Goal: Find specific page/section: Find specific page/section

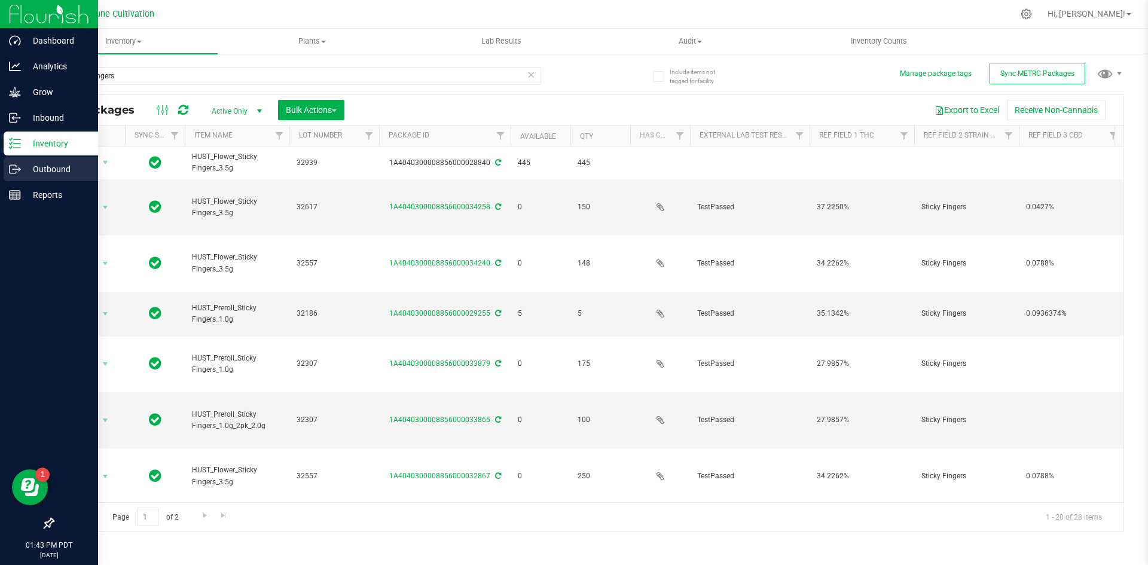
click at [10, 167] on icon at bounding box center [15, 169] width 12 height 12
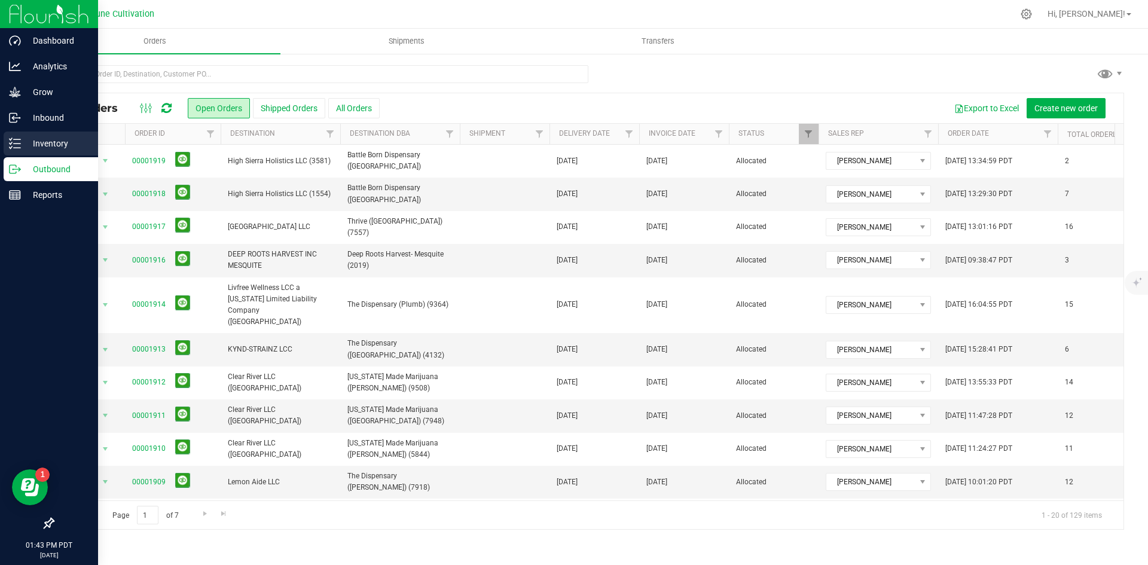
click at [14, 143] on icon at bounding box center [15, 143] width 12 height 12
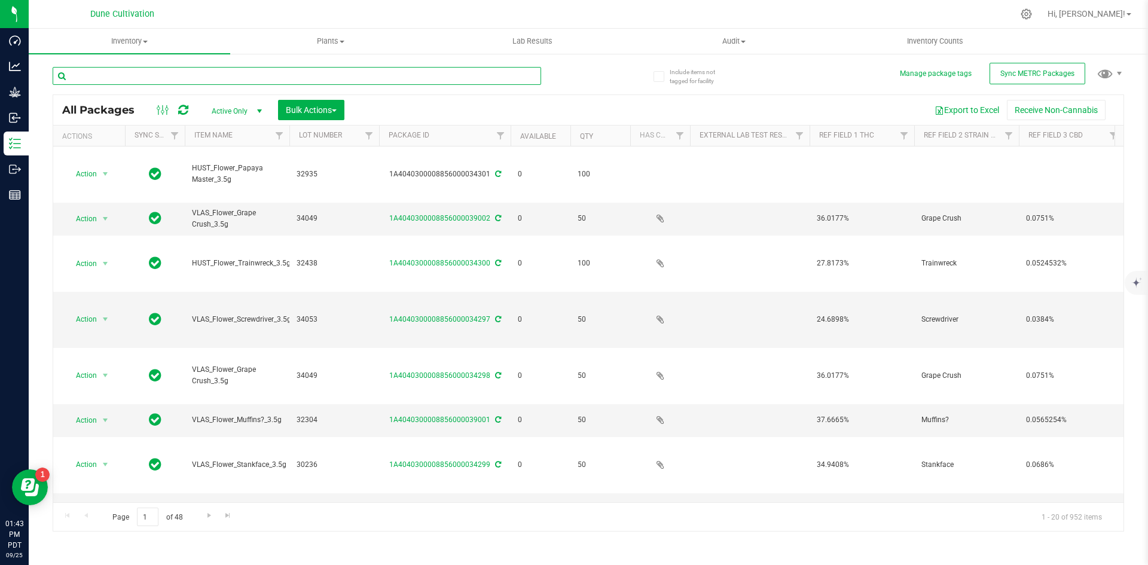
click at [224, 84] on input "text" at bounding box center [297, 76] width 488 height 18
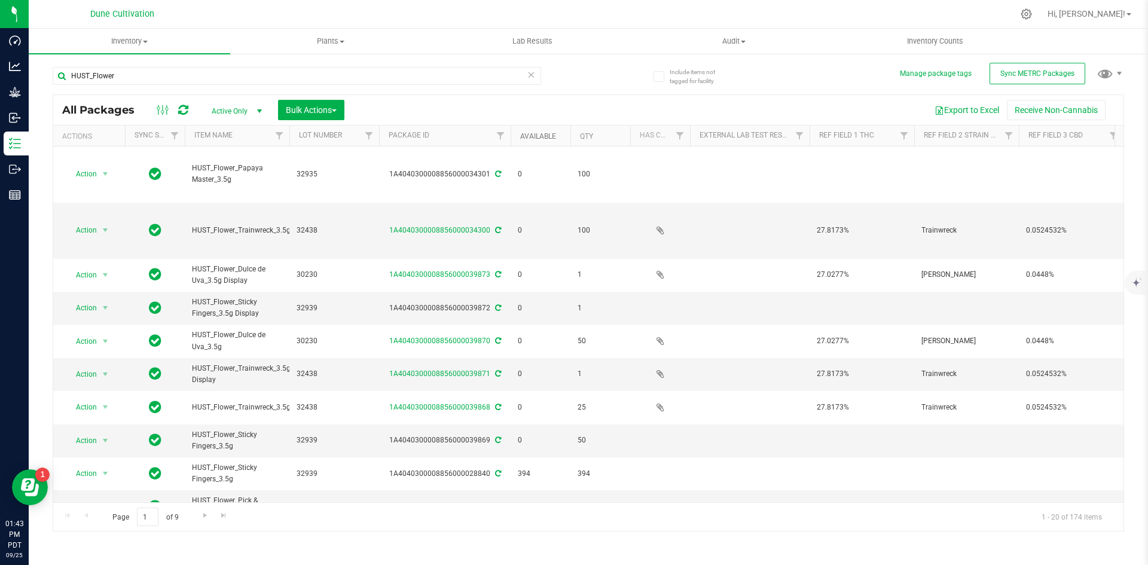
click at [537, 132] on link "Available" at bounding box center [538, 136] width 36 height 8
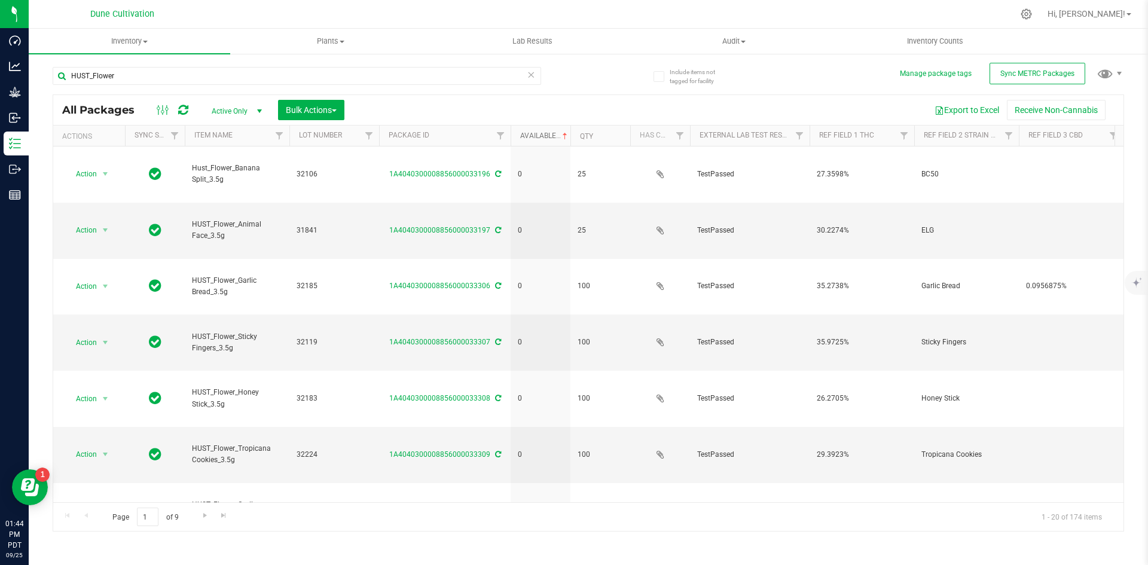
click at [537, 132] on link "Available" at bounding box center [545, 135] width 50 height 8
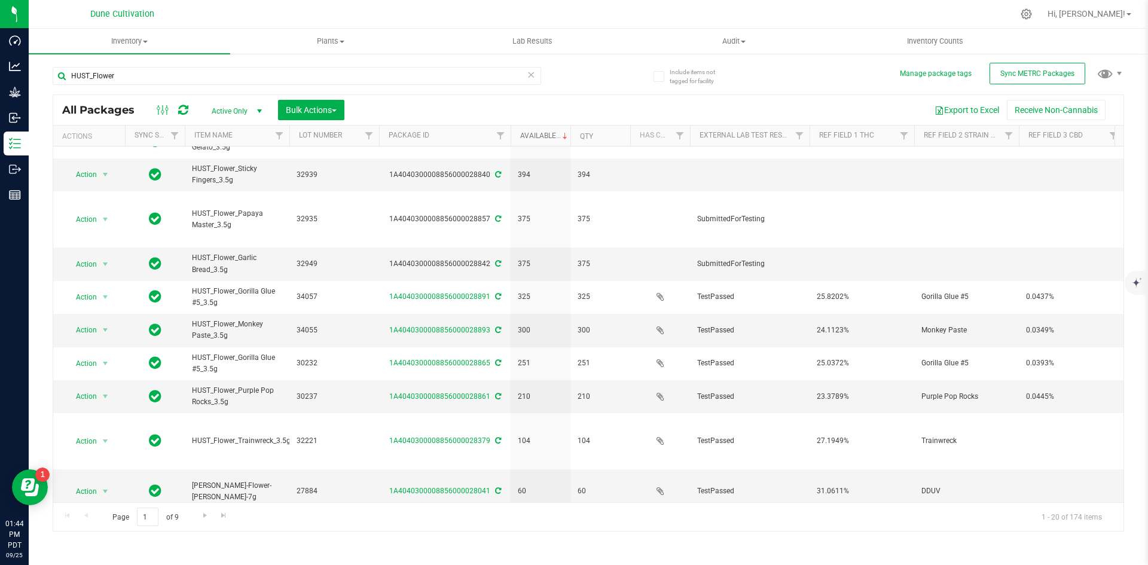
scroll to position [315, 0]
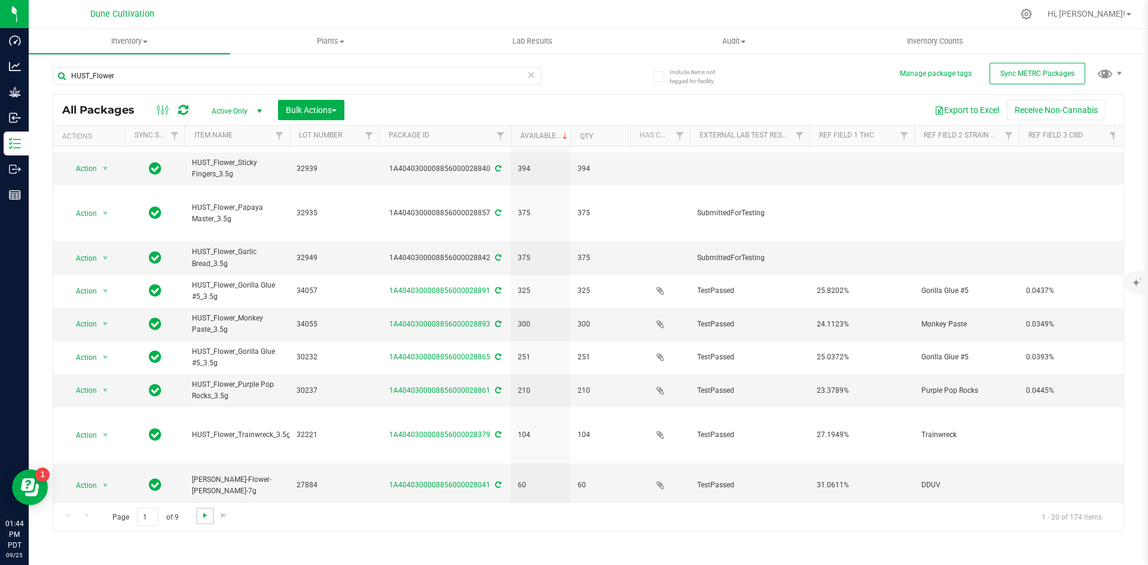
click at [204, 512] on span "Go to the next page" at bounding box center [205, 515] width 10 height 10
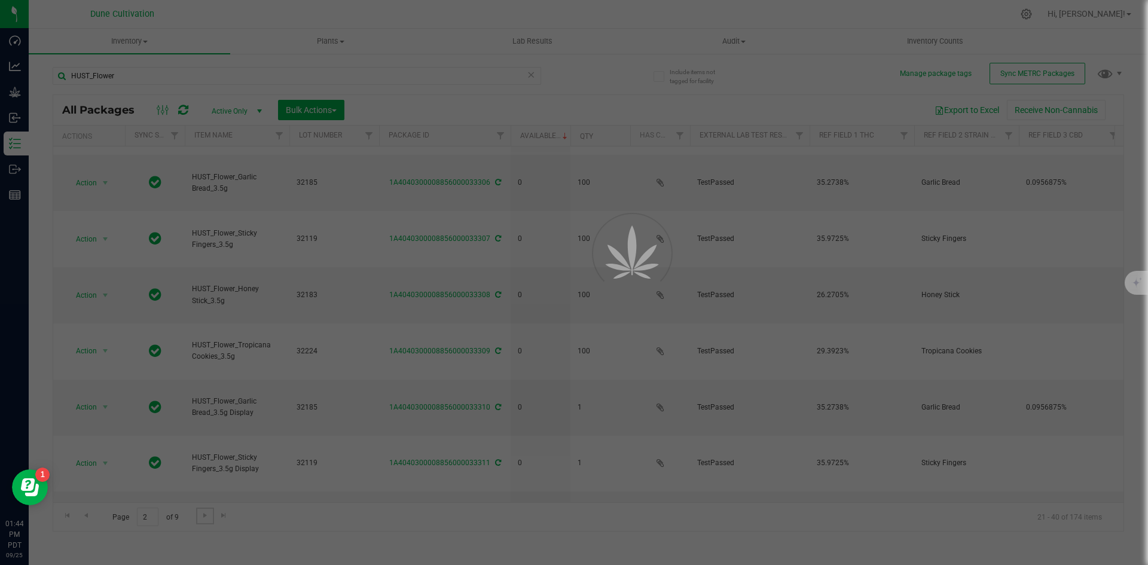
scroll to position [0, 0]
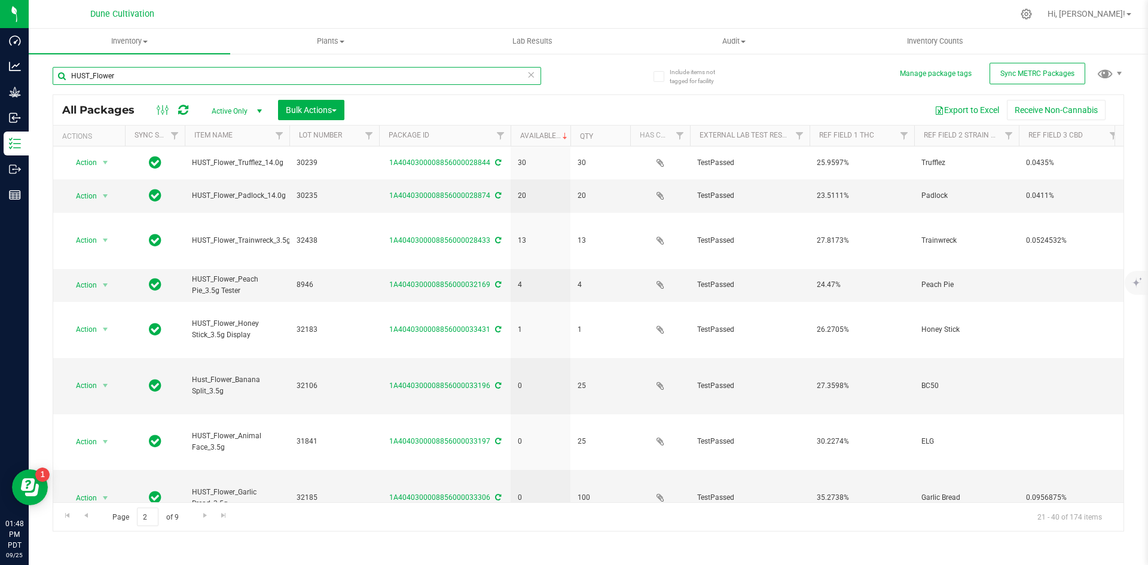
drag, startPoint x: 177, startPoint y: 74, endPoint x: 39, endPoint y: 58, distance: 139.0
click at [39, 58] on div "Include items not tagged for facility Manage package tags Sync METRC Packages H…" at bounding box center [588, 235] width 1119 height 365
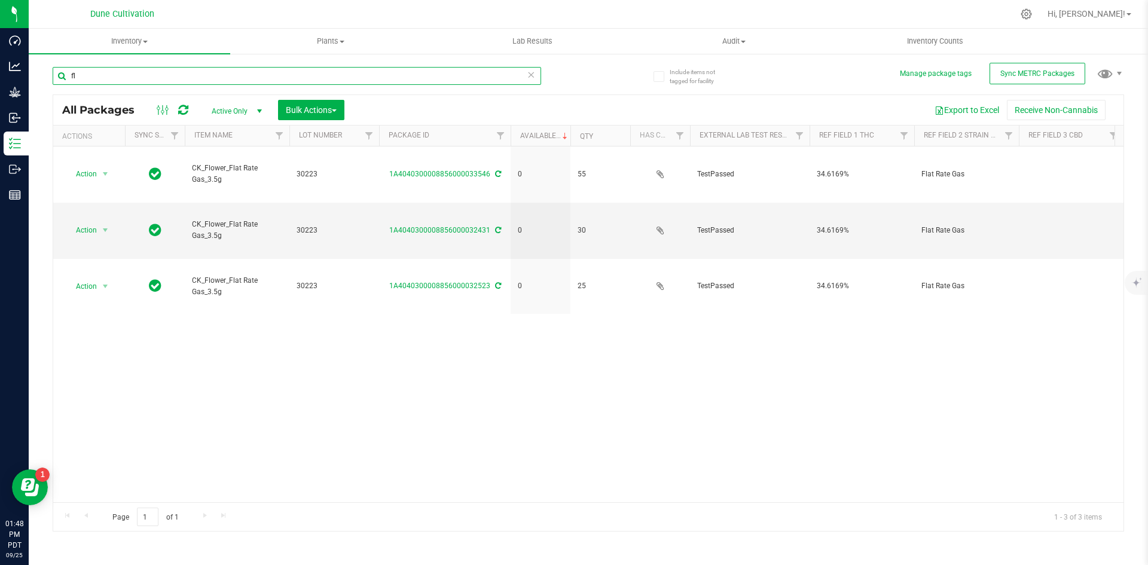
type input "f"
type input "flat rate gas"
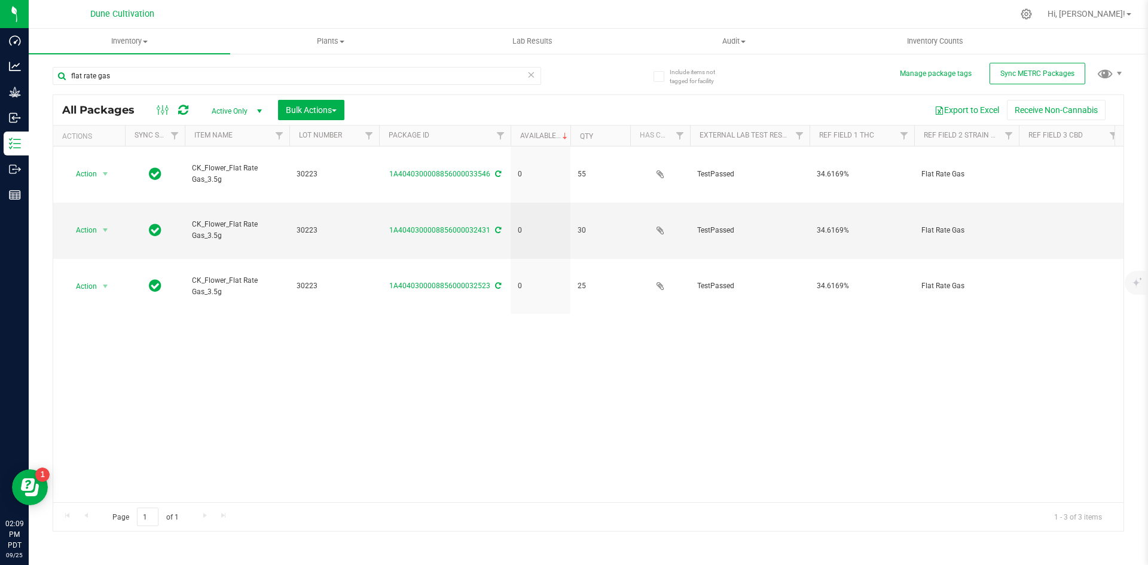
click at [258, 284] on div "Action Action Edit attributes Global inventory Locate package Package audit log…" at bounding box center [588, 324] width 1070 height 356
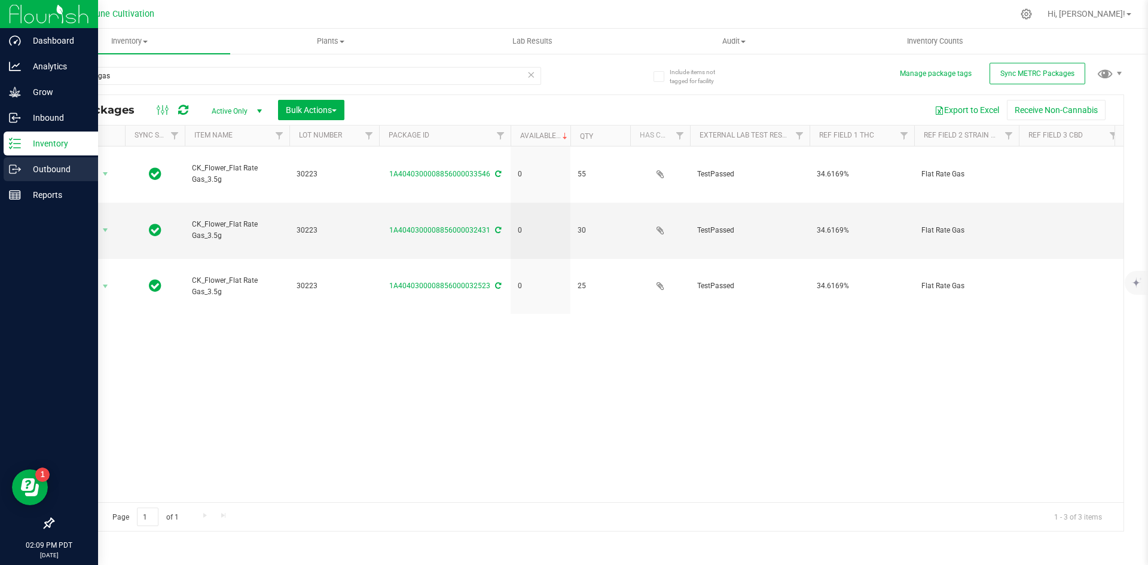
click at [14, 175] on div "Outbound" at bounding box center [51, 169] width 94 height 24
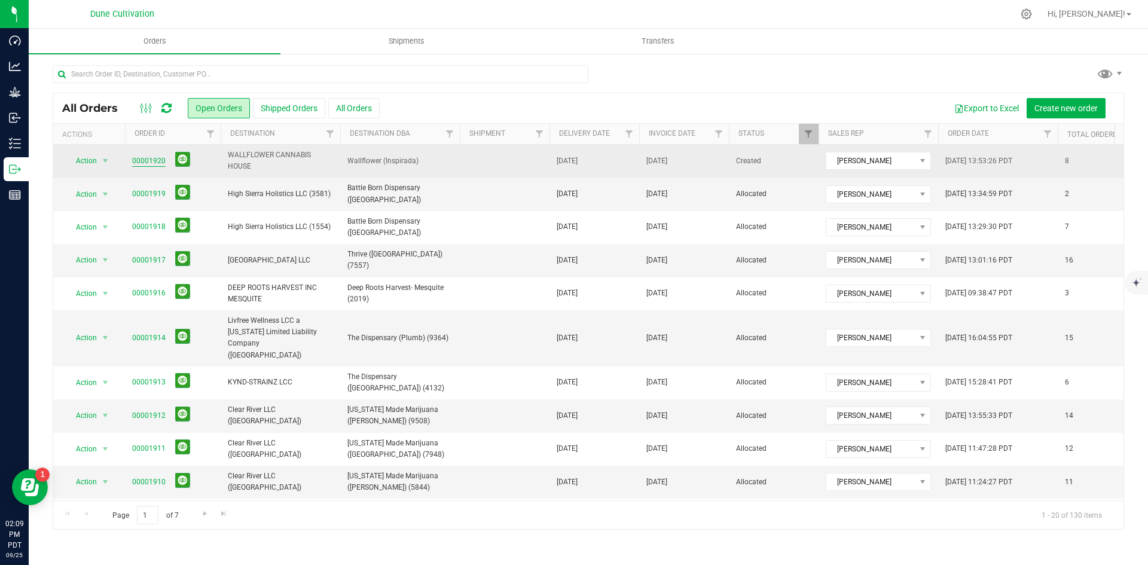
click at [149, 160] on link "00001920" at bounding box center [148, 160] width 33 height 11
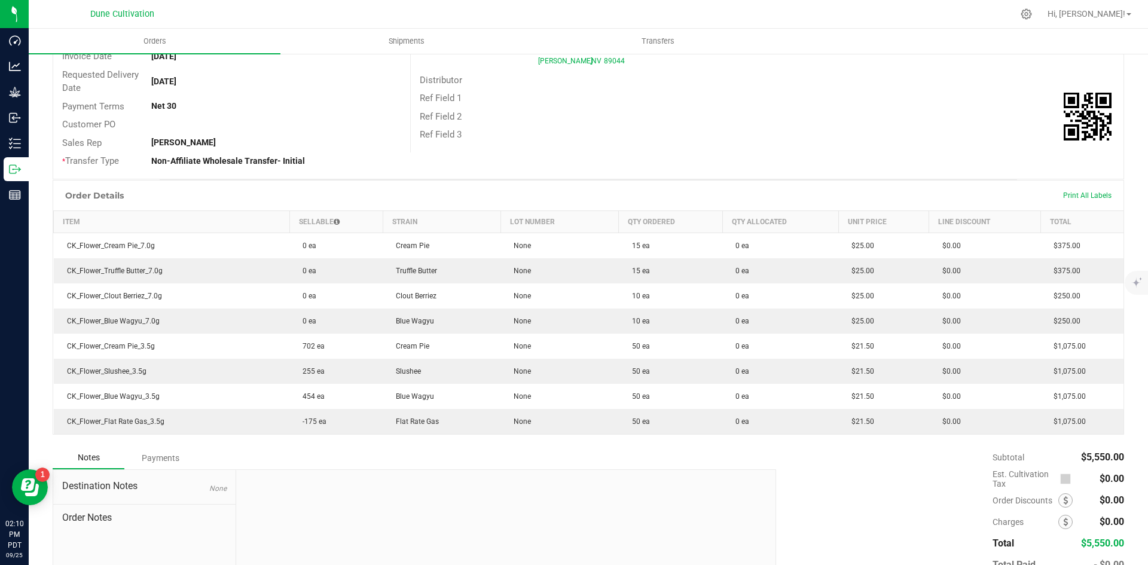
scroll to position [155, 0]
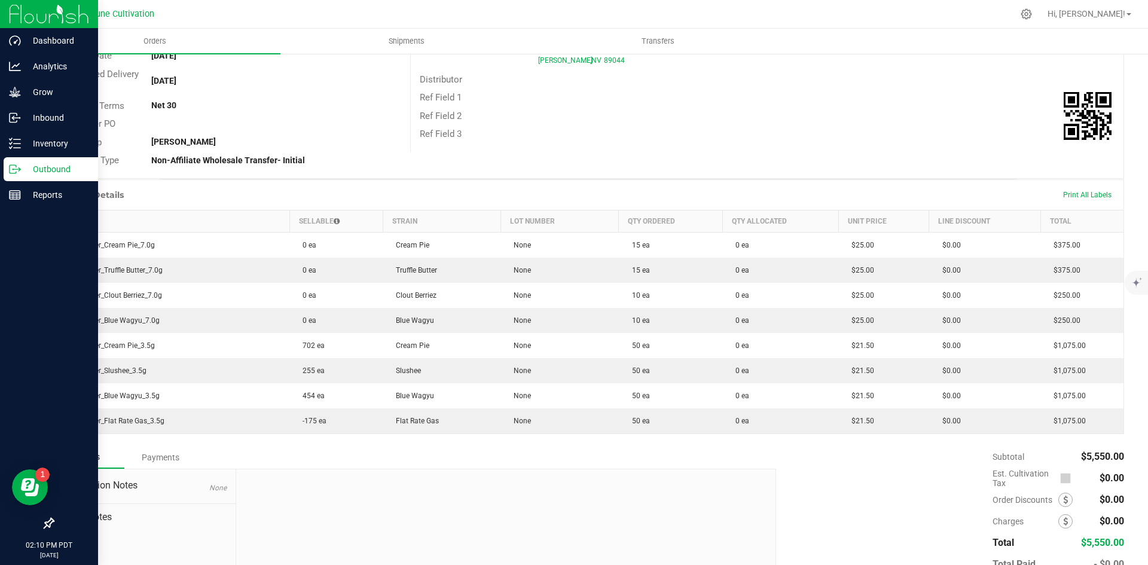
click at [31, 168] on p "Outbound" at bounding box center [57, 169] width 72 height 14
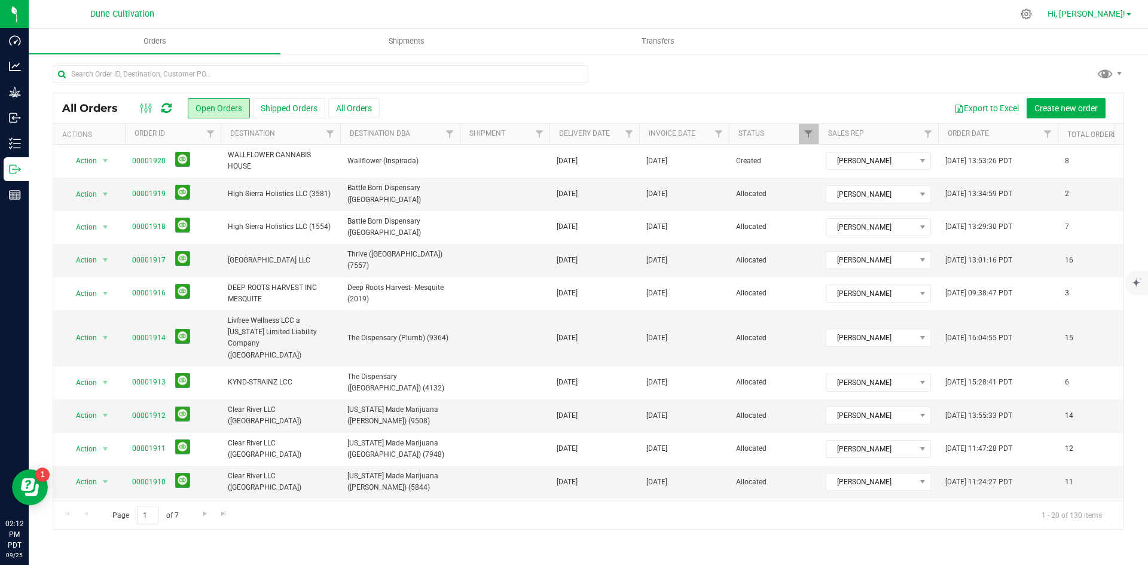
click at [1096, 11] on span "Hi, [PERSON_NAME]!" at bounding box center [1086, 14] width 78 height 10
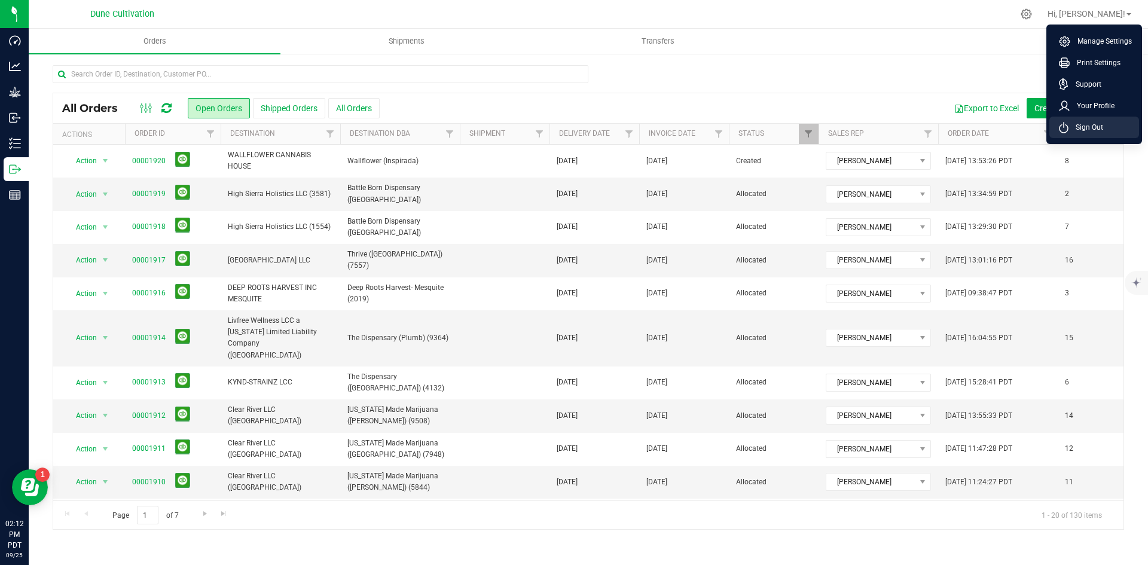
click at [1071, 131] on span "Sign Out" at bounding box center [1085, 127] width 35 height 12
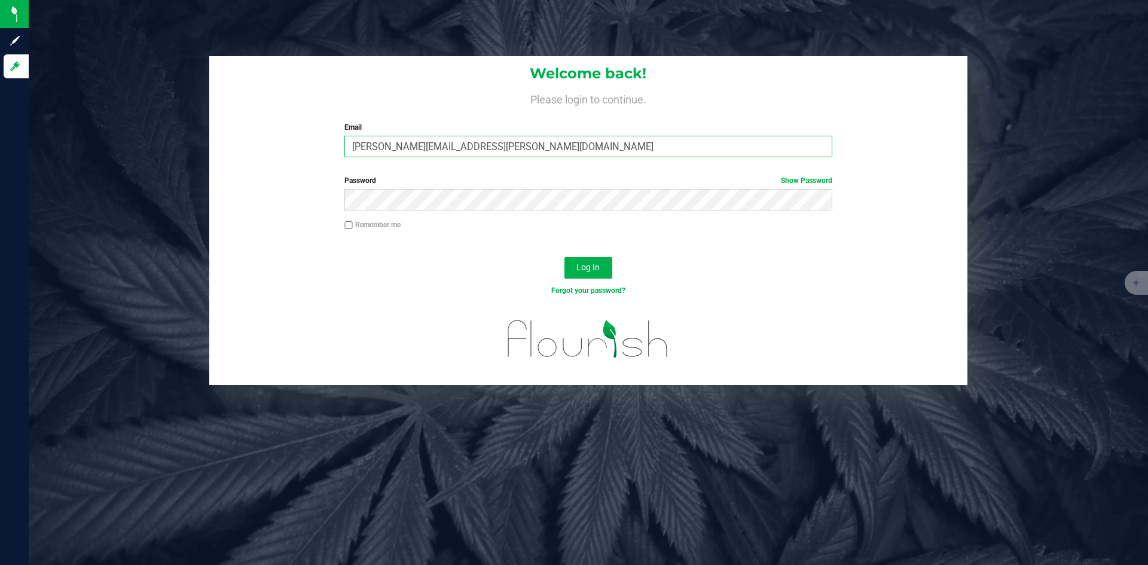
click at [406, 147] on input "[PERSON_NAME][EMAIL_ADDRESS][PERSON_NAME][DOMAIN_NAME]" at bounding box center [587, 147] width 487 height 22
type input "[PERSON_NAME][DOMAIN_NAME][EMAIL_ADDRESS][PERSON_NAME][DOMAIN_NAME]"
click at [564, 257] on button "Log In" at bounding box center [588, 268] width 48 height 22
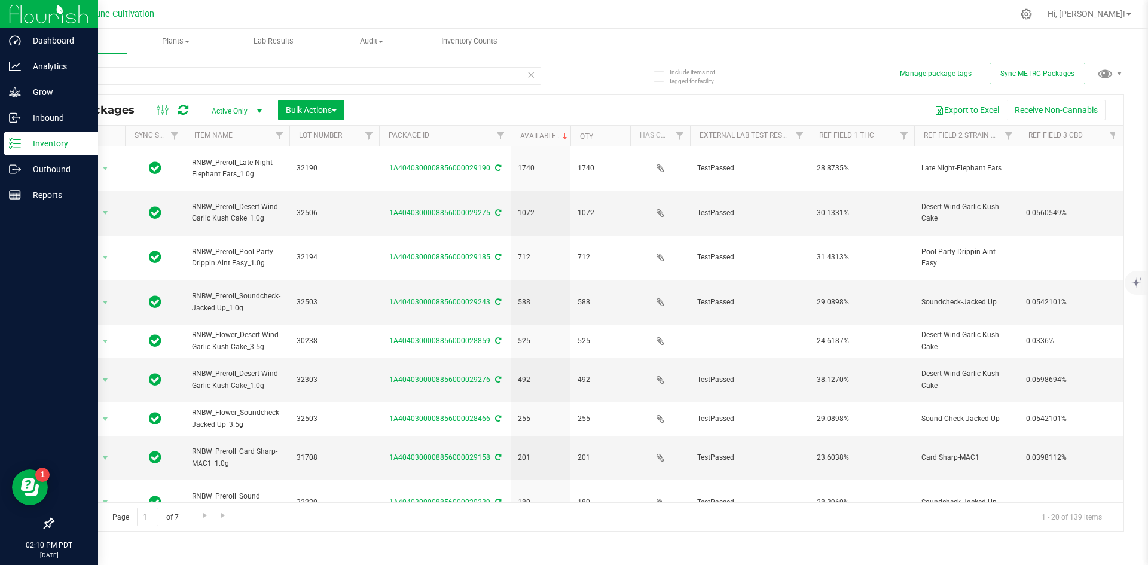
scroll to position [30, 54]
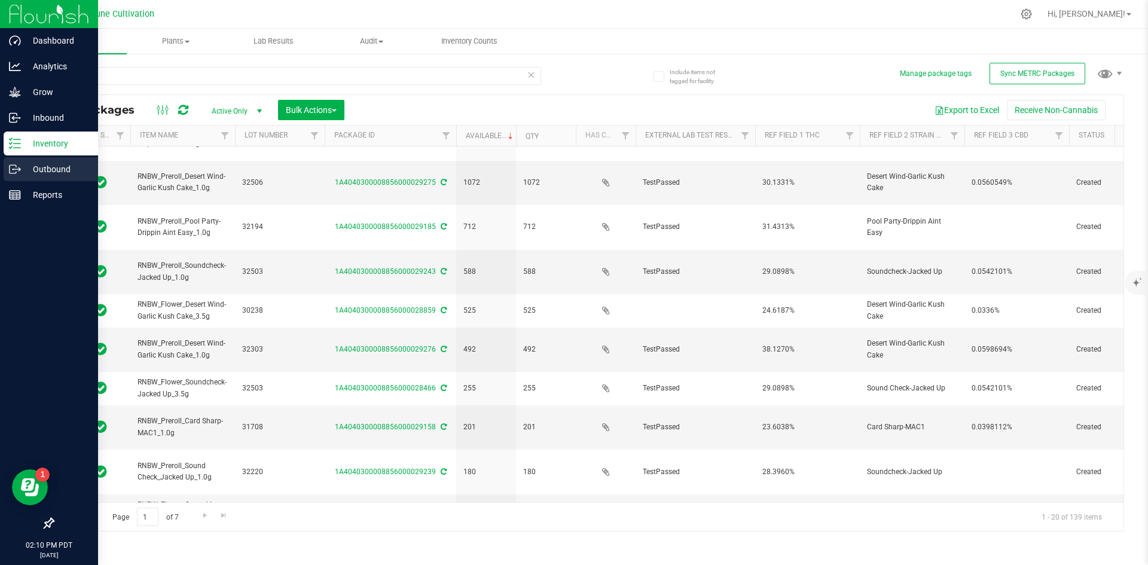
click at [17, 158] on div "Outbound" at bounding box center [51, 169] width 94 height 24
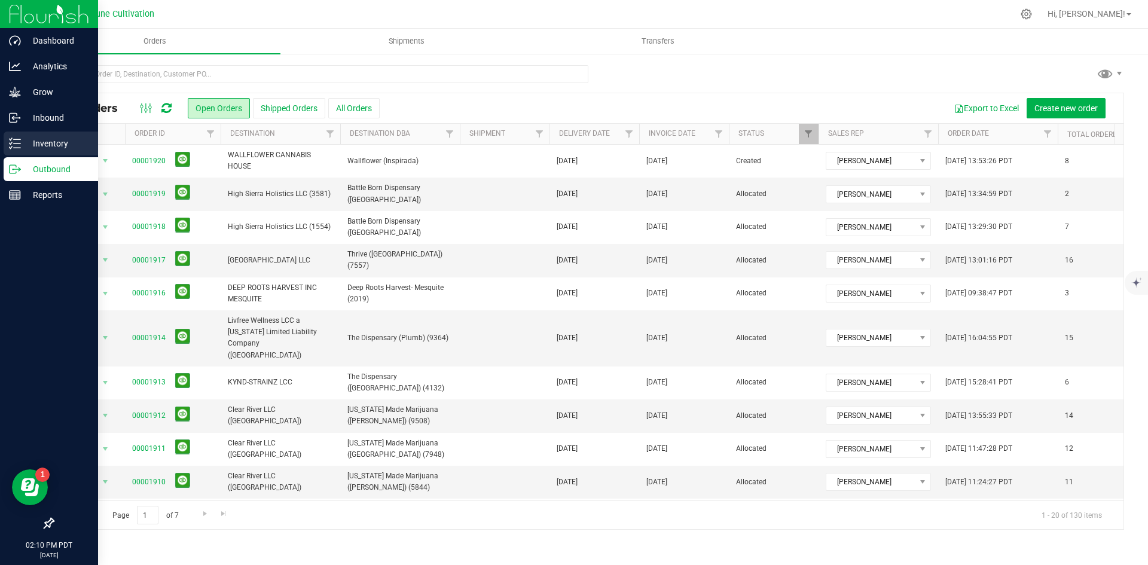
click at [16, 136] on div "Inventory" at bounding box center [51, 143] width 94 height 24
